Goal: Find contact information: Find contact information

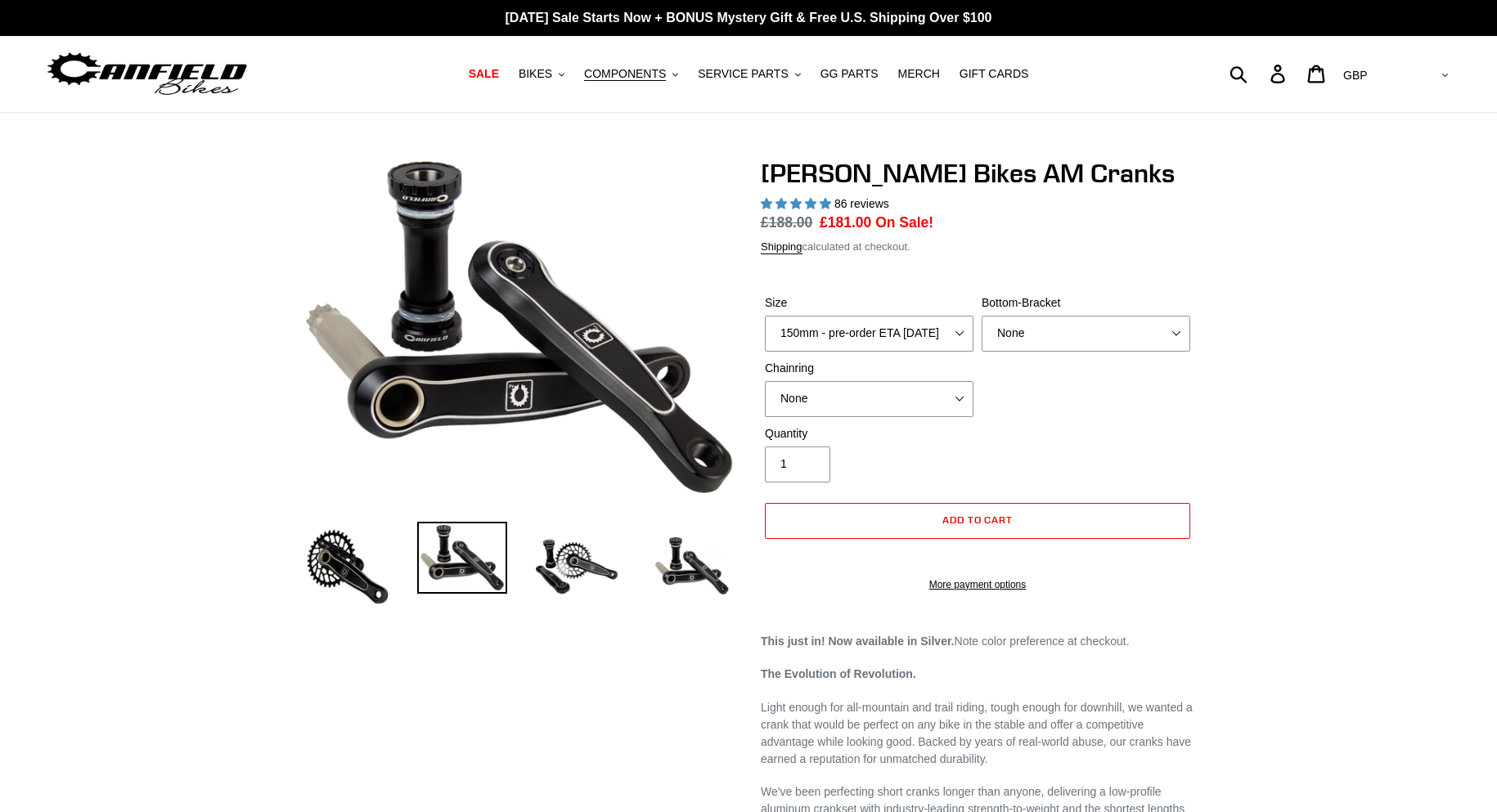
select select "highest-rating"
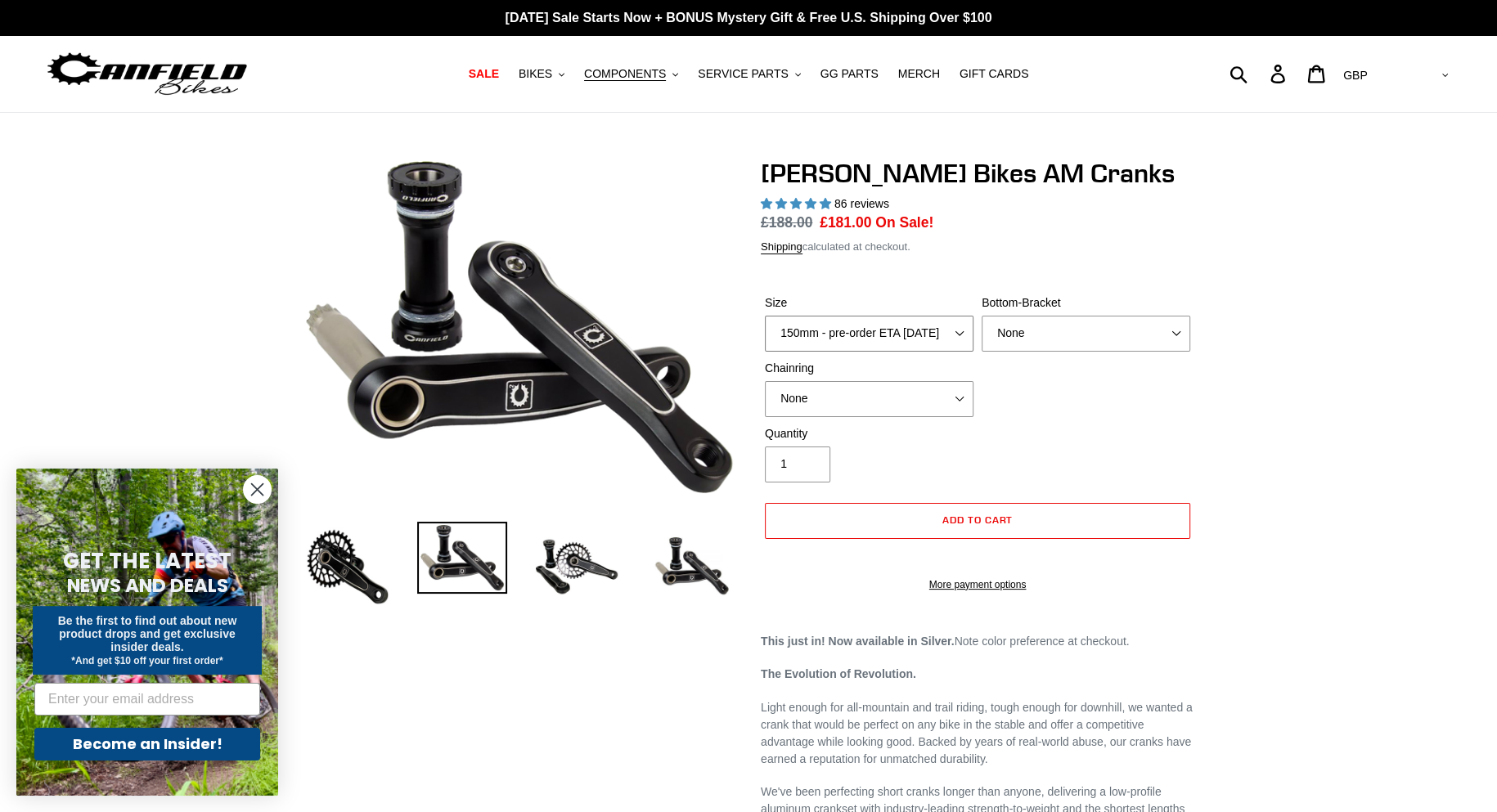
click at [928, 334] on select "150mm - pre-order ETA [DATE] 155mm - pre-order ETA [DATE] 160mm - pre-order ETA…" at bounding box center [869, 334] width 208 height 36
click at [926, 334] on select "150mm - pre-order ETA [DATE] 155mm - pre-order ETA [DATE] 160mm - pre-order ETA…" at bounding box center [869, 334] width 208 height 36
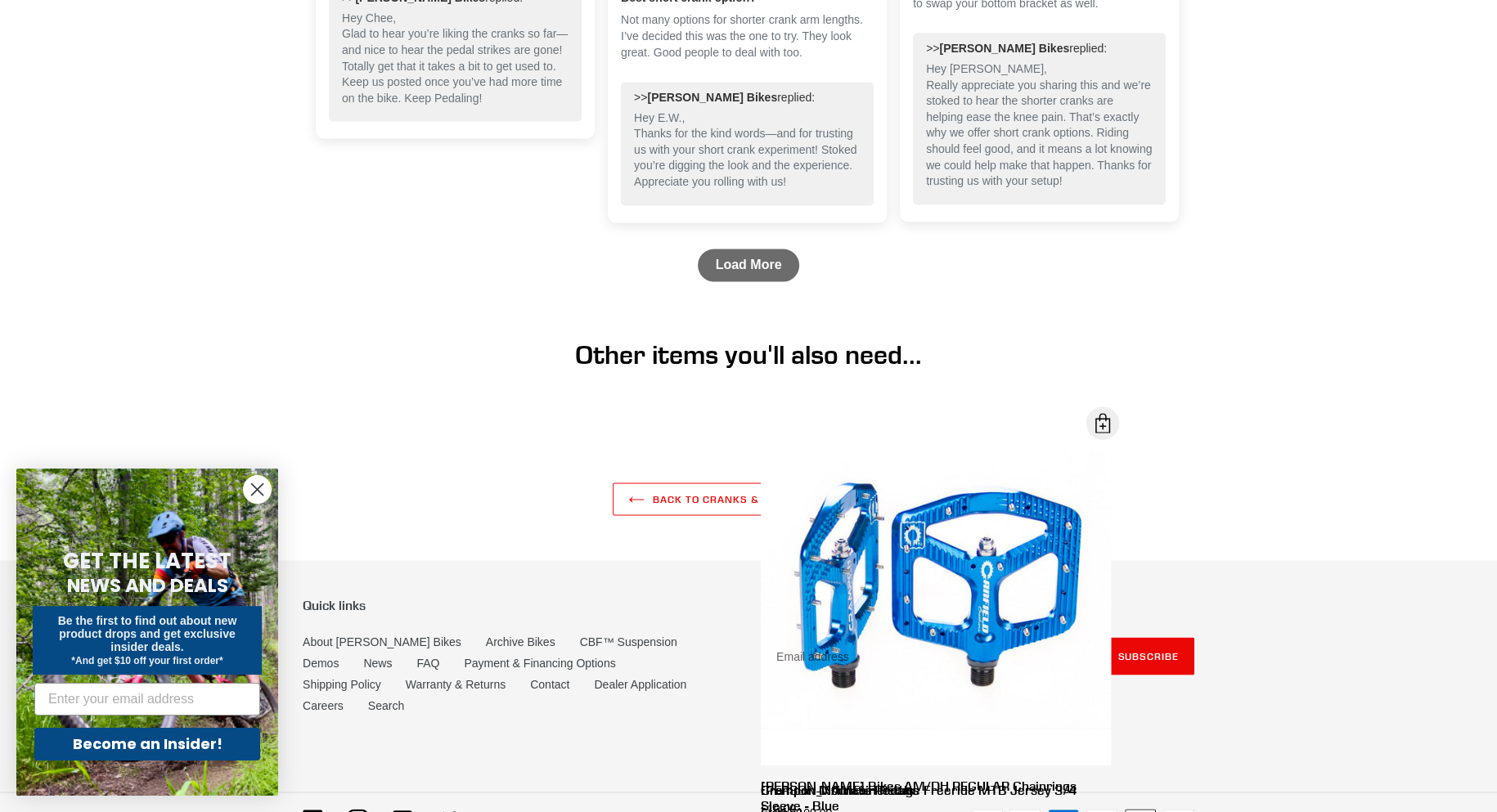
scroll to position [2902, 0]
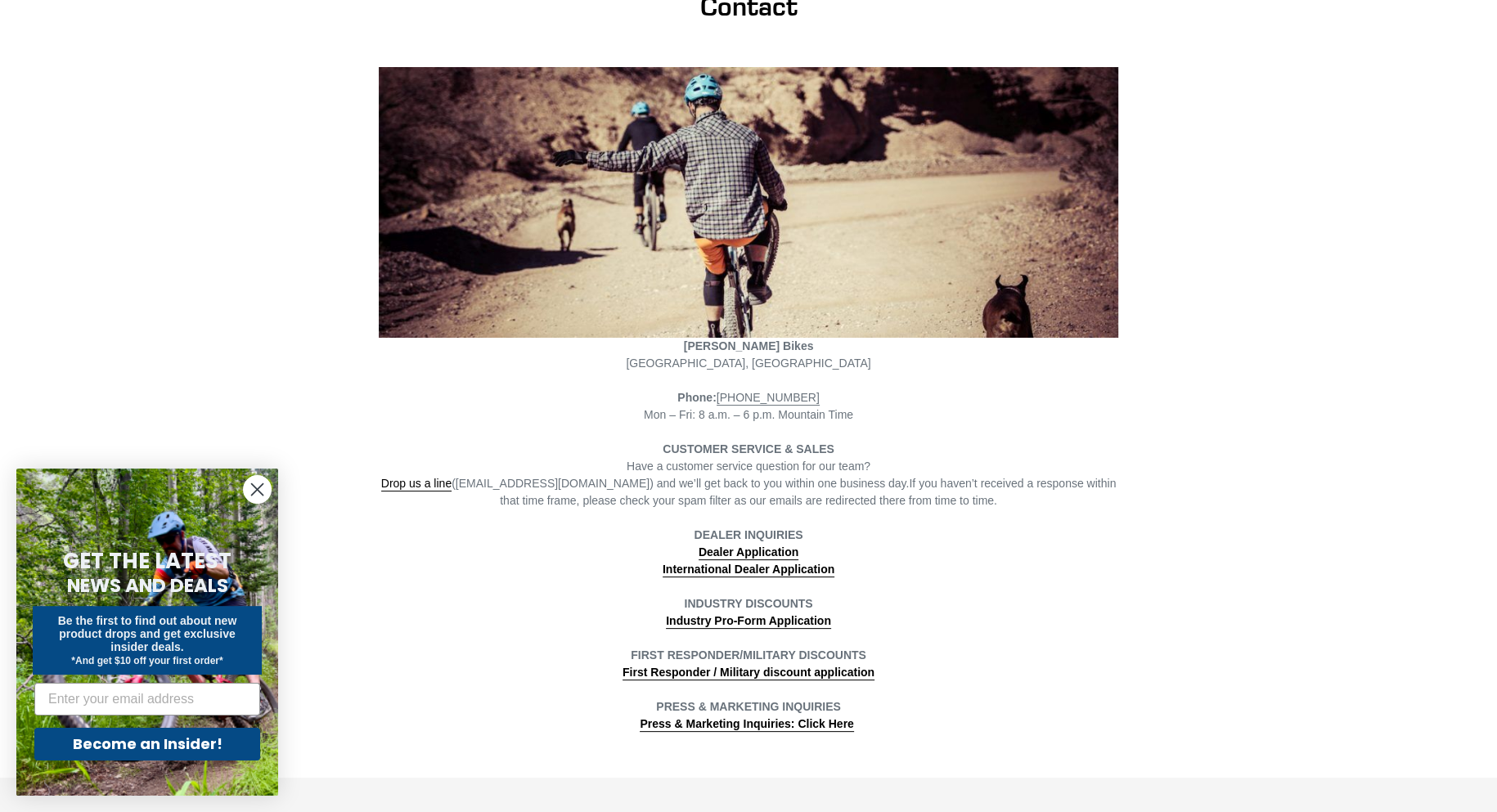
scroll to position [182, 0]
